Goal: Communication & Community: Answer question/provide support

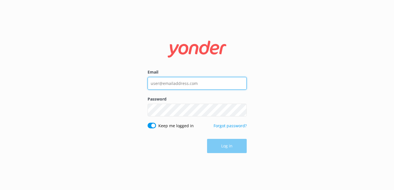
type input "[EMAIL_ADDRESS][DOMAIN_NAME]"
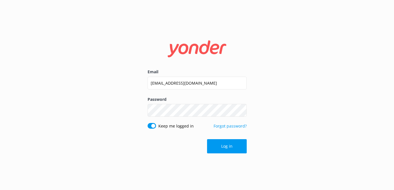
click at [234, 145] on div "Log in" at bounding box center [197, 146] width 99 height 14
click at [229, 151] on button "Log in" at bounding box center [227, 146] width 40 height 14
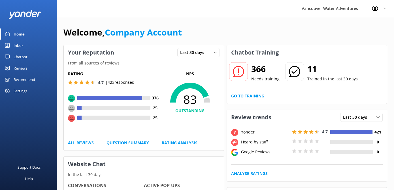
click at [23, 49] on div "Inbox" at bounding box center [19, 45] width 10 height 11
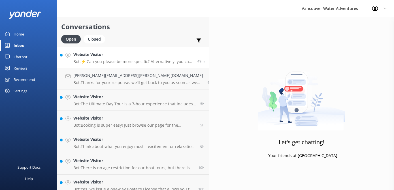
click at [120, 61] on p "Bot: ⚡ Can you please be more specific? Alternatively, you can leave your conta…" at bounding box center [133, 61] width 120 height 5
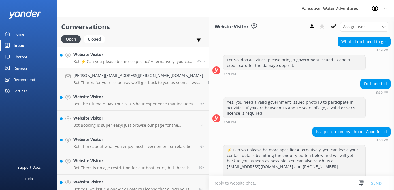
scroll to position [115, 0]
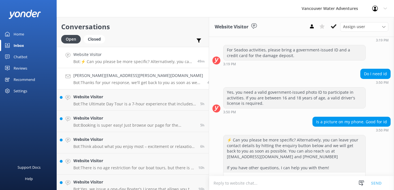
click at [124, 76] on h4 "[PERSON_NAME][EMAIL_ADDRESS][PERSON_NAME][DOMAIN_NAME]" at bounding box center [138, 75] width 130 height 6
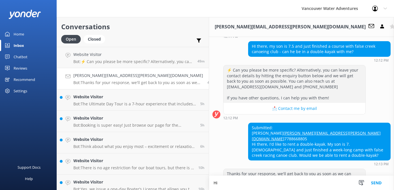
scroll to position [58, 0]
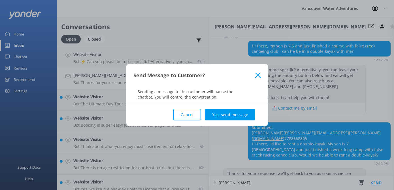
click at [257, 75] on icon at bounding box center [257, 75] width 5 height 6
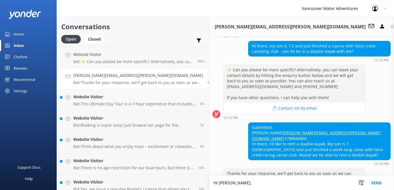
click at [209, 183] on textarea "Hi [PERSON_NAME]," at bounding box center [301, 183] width 185 height 14
type textarea "Hi [PERSON_NAME],"
